Goal: Transaction & Acquisition: Purchase product/service

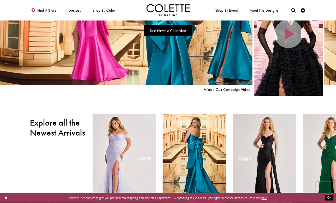
scroll to position [73, 0]
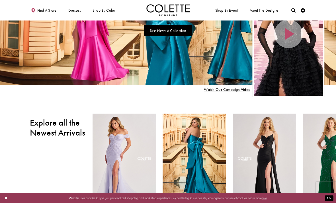
click at [0, 0] on span "PROM DRESSES" at bounding box center [0, 0] width 0 height 0
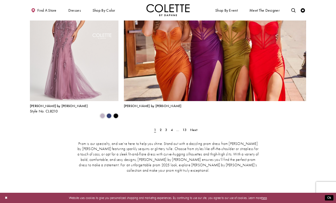
scroll to position [981, 0]
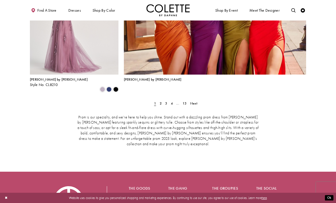
click at [193, 101] on span "Next" at bounding box center [193, 103] width 7 height 5
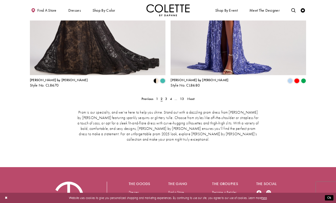
scroll to position [895, 0]
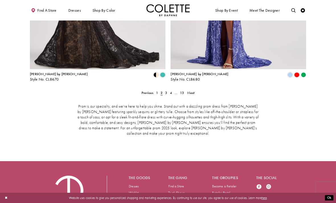
click at [192, 91] on span "Next" at bounding box center [190, 93] width 7 height 5
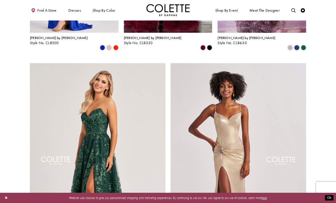
scroll to position [722, 0]
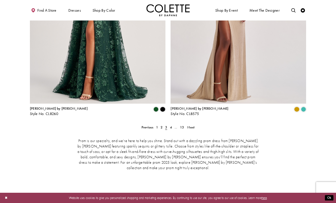
click at [190, 125] on span "Next" at bounding box center [190, 127] width 7 height 5
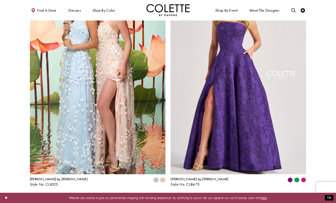
scroll to position [895, 0]
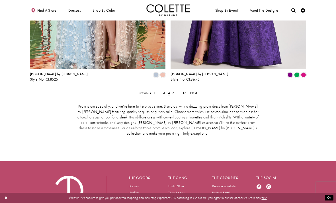
click at [197, 90] on link "Next" at bounding box center [194, 93] width 10 height 6
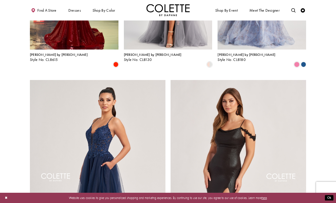
scroll to position [686, 0]
